Goal: Find contact information: Find contact information

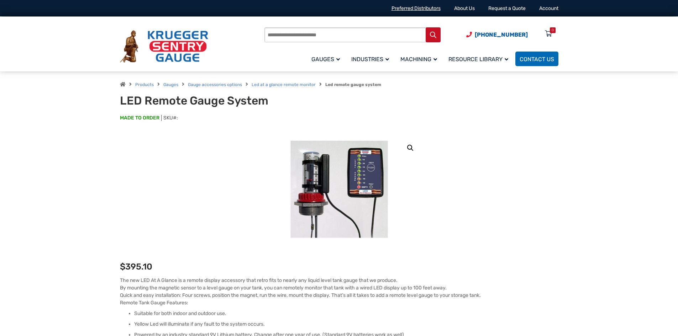
click at [405, 7] on link "Preferred Distributors" at bounding box center [415, 8] width 49 height 6
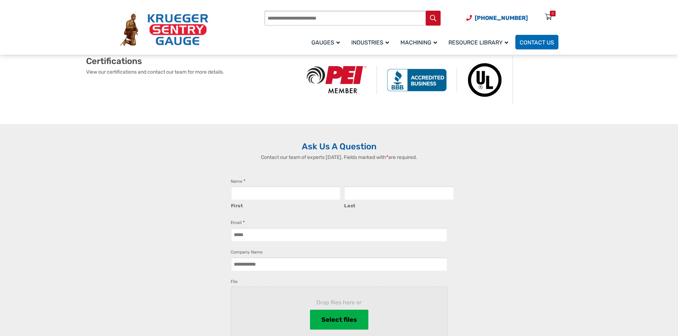
scroll to position [1459, 0]
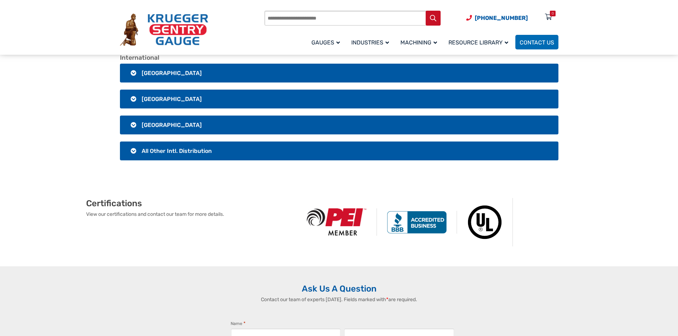
click at [162, 152] on span "All Other Intl. Distribution" at bounding box center [177, 151] width 70 height 7
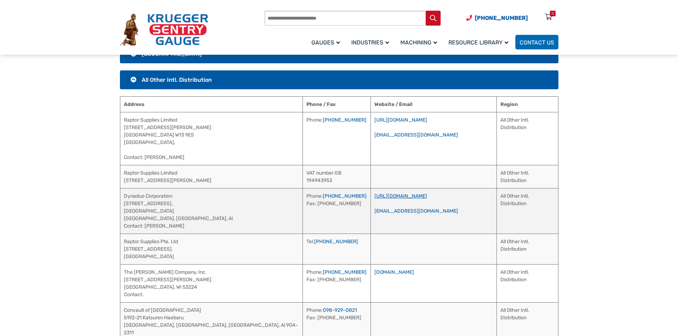
scroll to position [1495, 0]
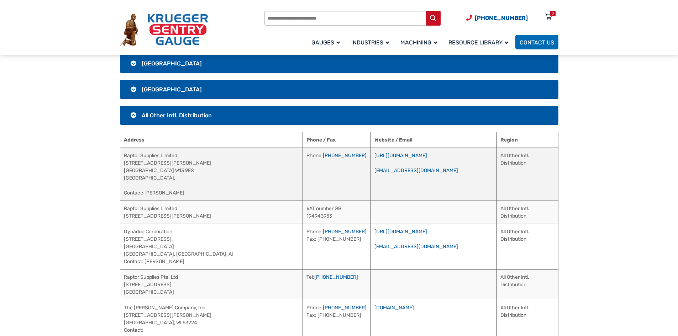
drag, startPoint x: 192, startPoint y: 194, endPoint x: 146, endPoint y: 195, distance: 46.3
click at [146, 195] on td "Raptor Supplies Limited 6 Hessel Rd London W13 9ES United Kingdom, Contact: Sau…" at bounding box center [211, 174] width 183 height 53
copy td "Saurabh Mendiratta"
click at [433, 175] on td "https://www.raptorsupplies.com/ saurabh@raptorsupplies.com" at bounding box center [433, 174] width 126 height 53
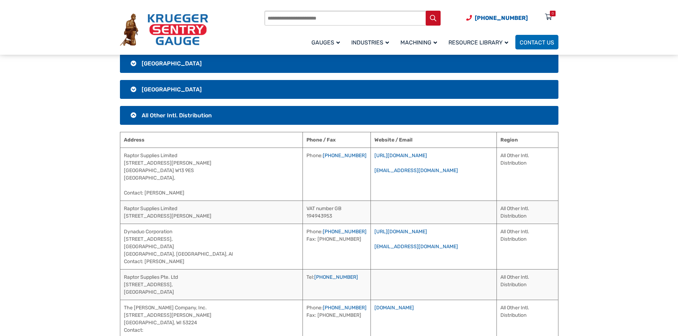
click at [612, 194] on section "International Canada Address Phone / Fax Website / Email Region Petroleum Measu…" at bounding box center [339, 248] width 678 height 458
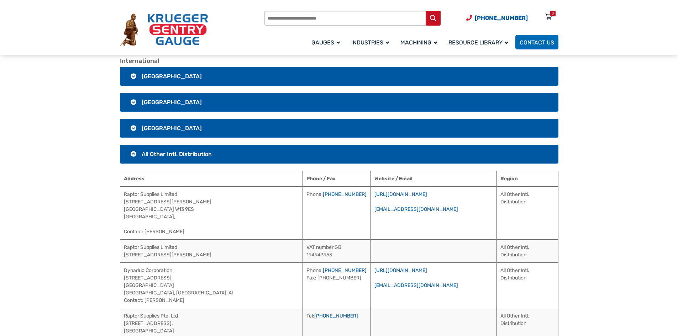
scroll to position [1352, 0]
